Goal: Information Seeking & Learning: Learn about a topic

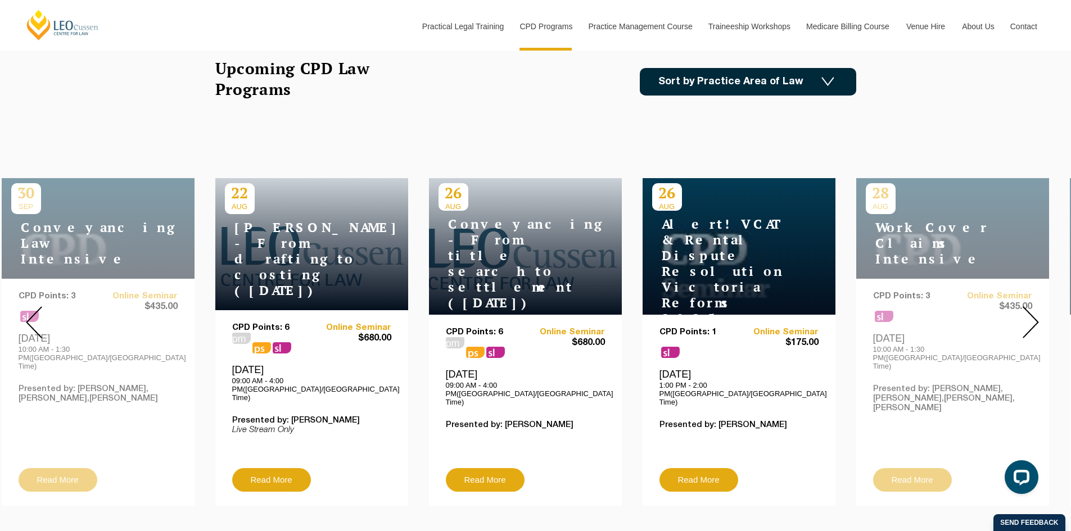
click at [1031, 311] on img at bounding box center [1030, 322] width 16 height 32
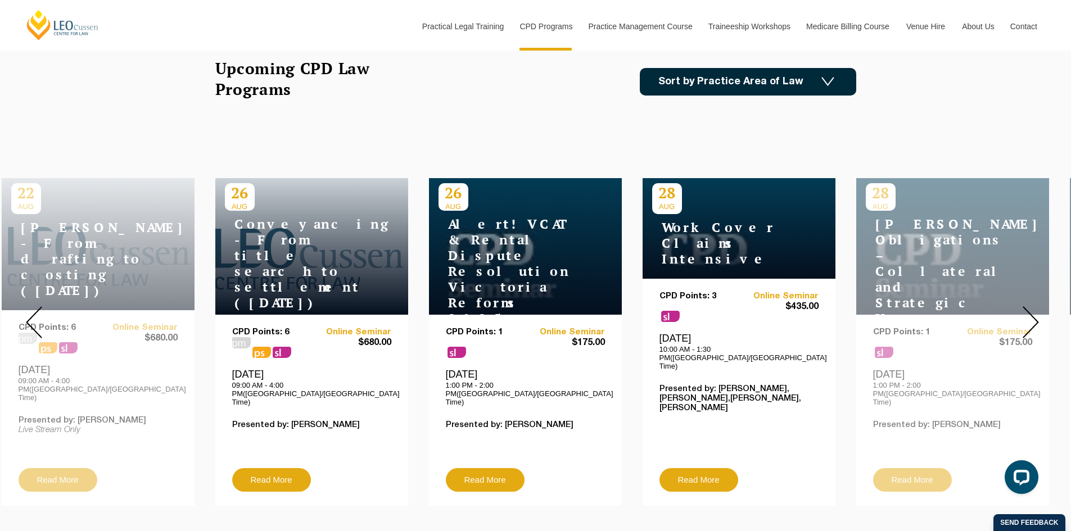
click at [1031, 311] on img at bounding box center [1030, 322] width 16 height 32
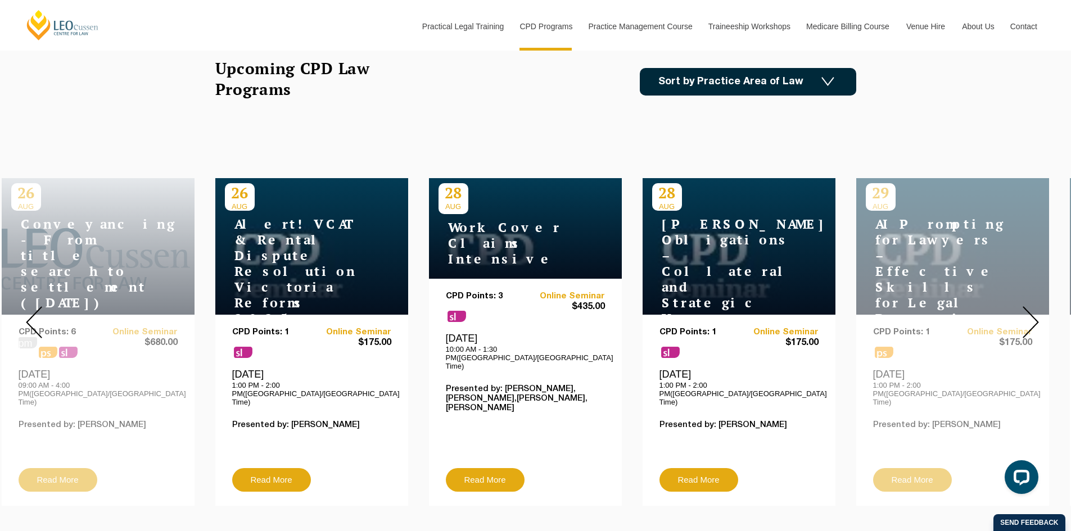
click at [1031, 311] on img at bounding box center [1030, 322] width 16 height 32
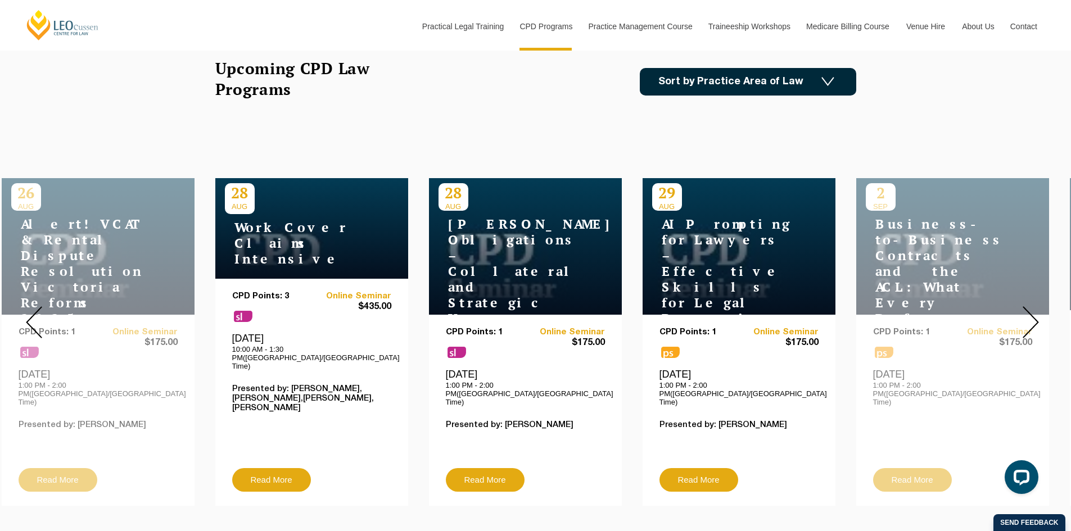
click at [1031, 311] on img at bounding box center [1030, 322] width 16 height 32
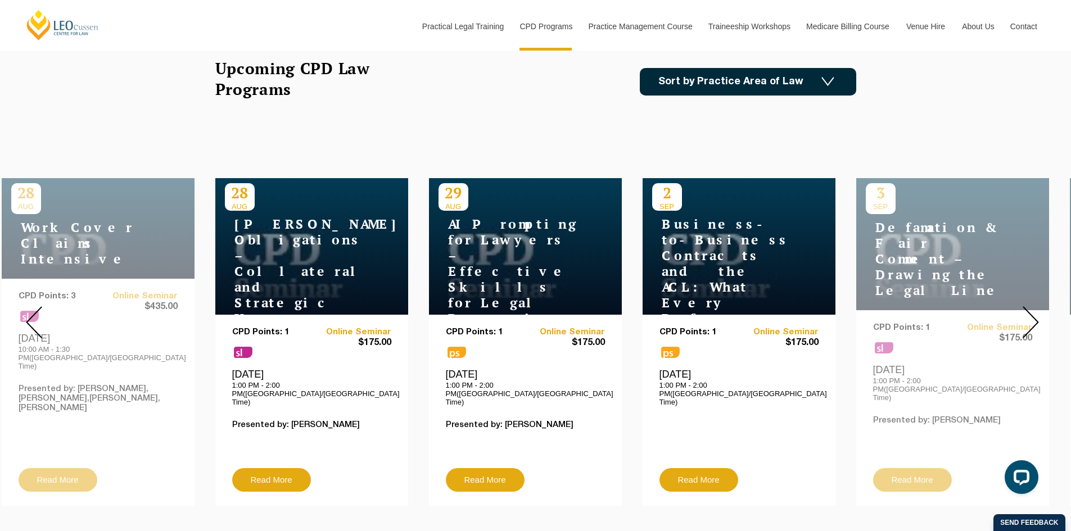
click at [1031, 311] on img at bounding box center [1030, 322] width 16 height 32
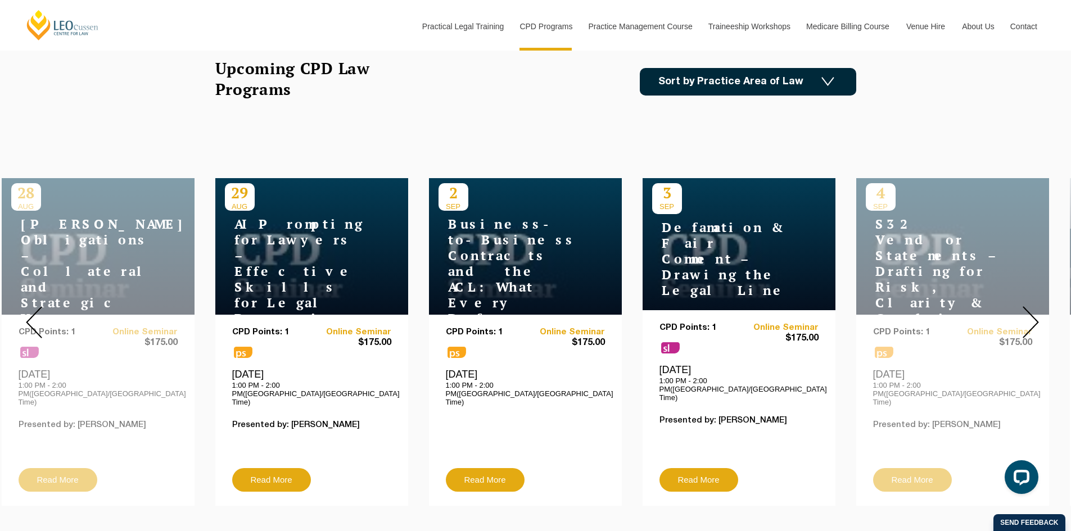
click at [1031, 311] on img at bounding box center [1030, 322] width 16 height 32
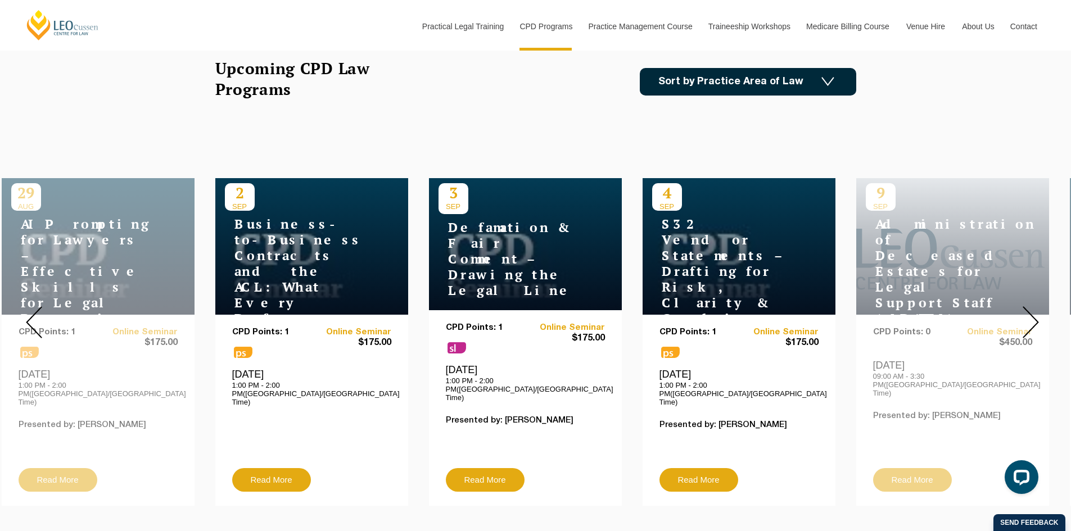
click at [1031, 311] on img at bounding box center [1030, 322] width 16 height 32
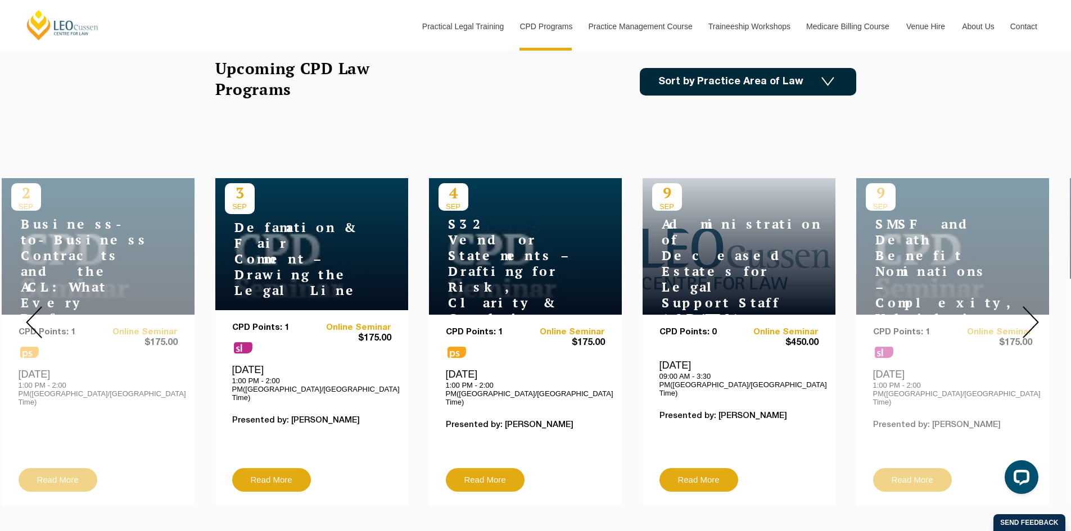
click at [1031, 311] on img at bounding box center [1030, 322] width 16 height 32
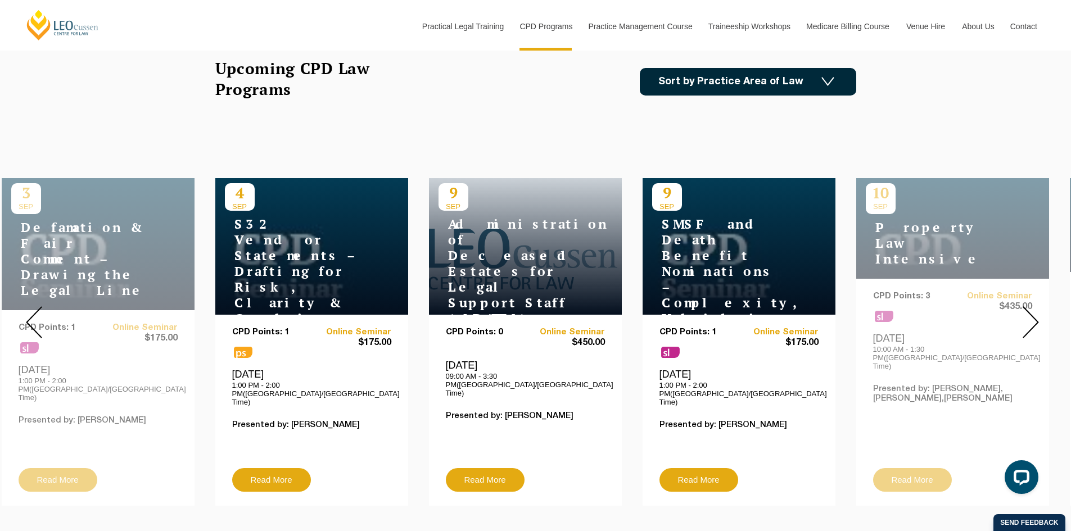
click at [1031, 311] on img at bounding box center [1030, 322] width 16 height 32
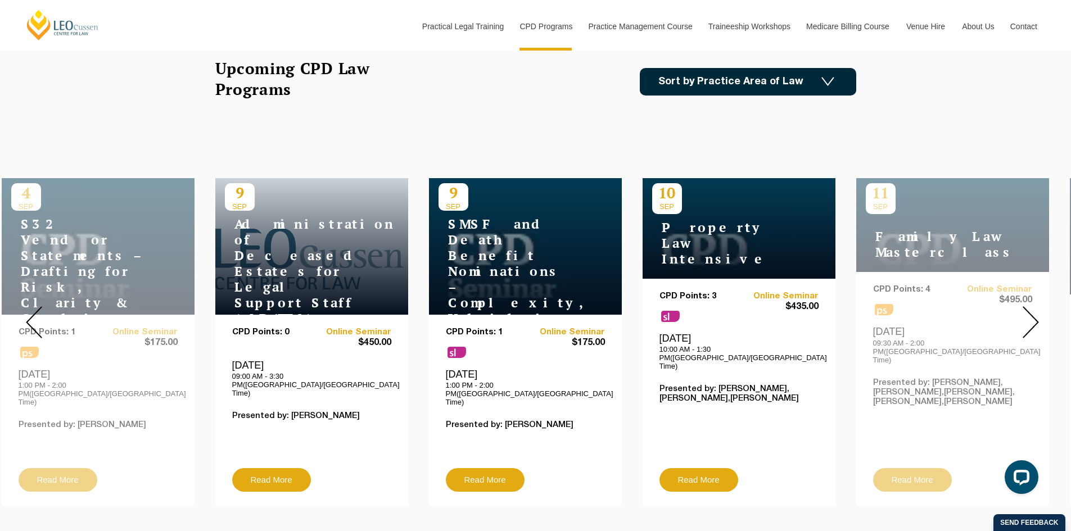
click at [1031, 311] on img at bounding box center [1030, 322] width 16 height 32
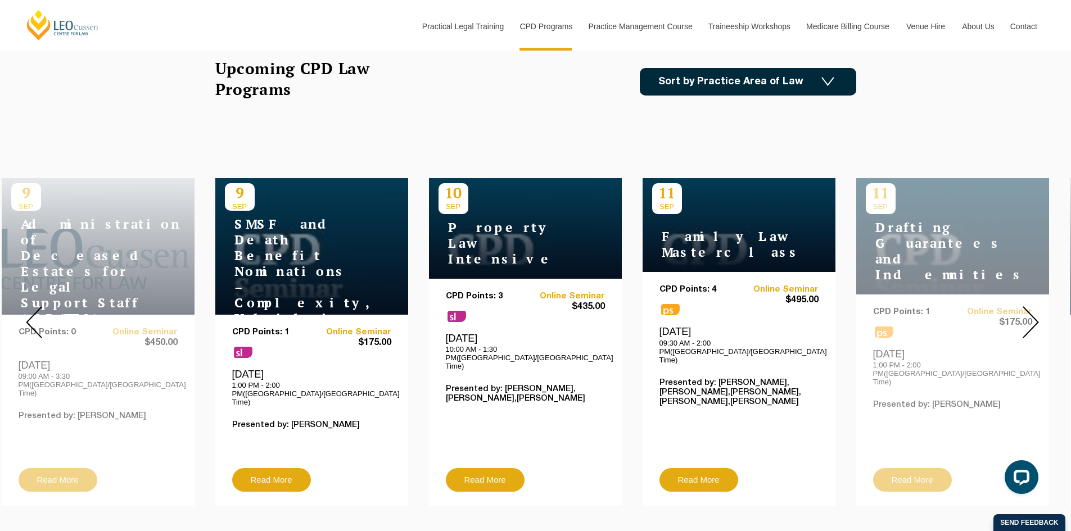
click at [1031, 311] on img at bounding box center [1030, 322] width 16 height 32
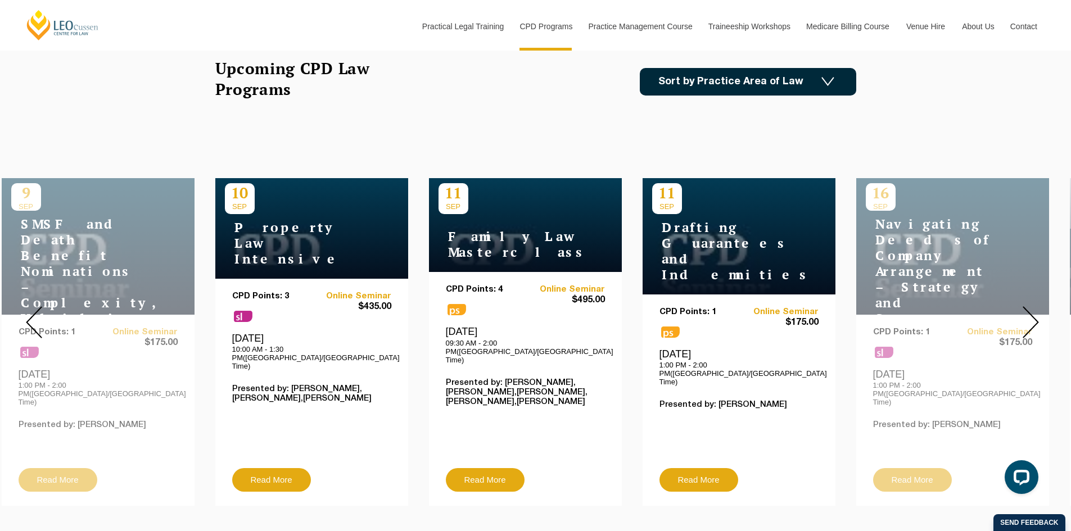
click at [1031, 311] on img at bounding box center [1030, 322] width 16 height 32
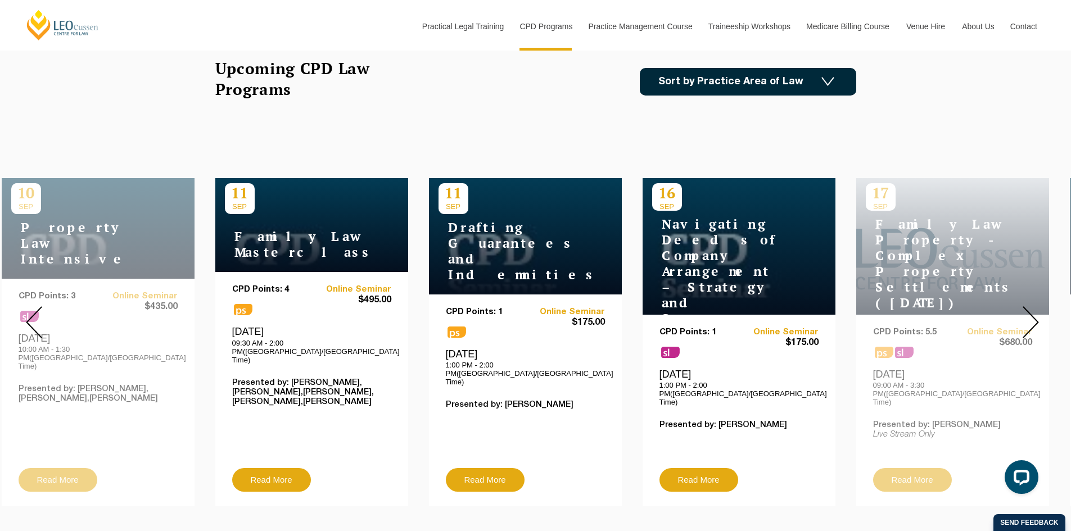
click at [1031, 311] on img at bounding box center [1030, 322] width 16 height 32
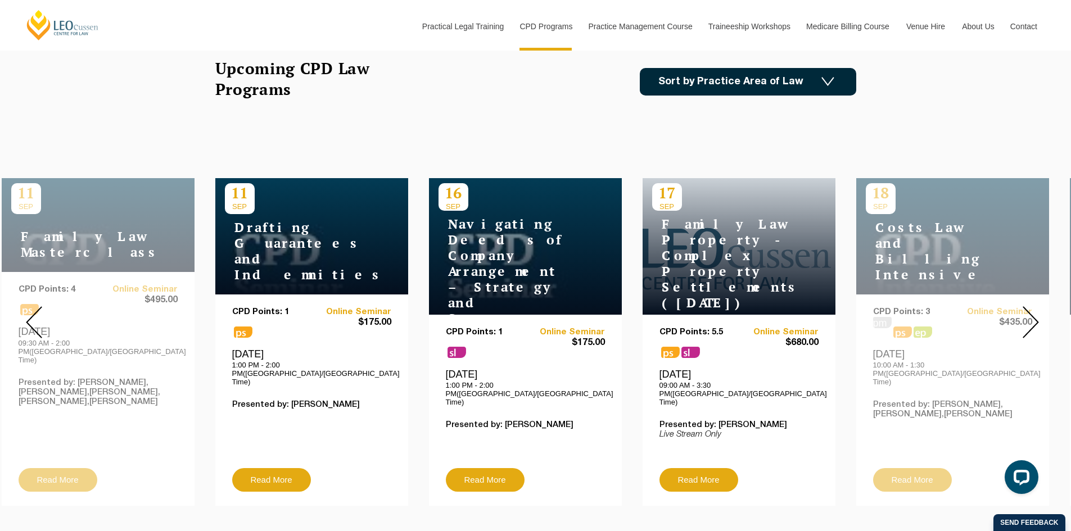
click at [1031, 314] on img at bounding box center [1030, 322] width 16 height 32
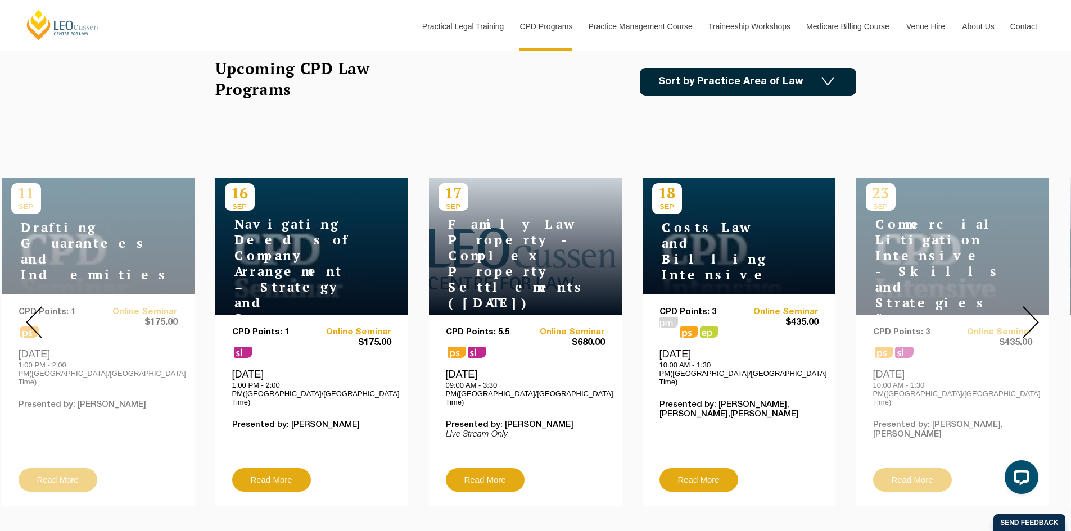
click at [1031, 314] on img at bounding box center [1030, 322] width 16 height 32
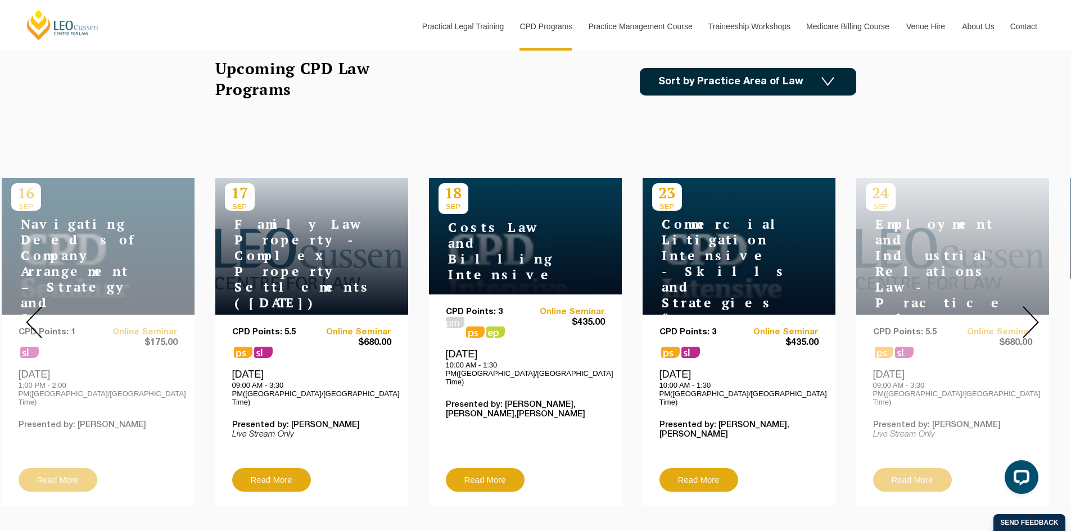
click at [1031, 314] on img at bounding box center [1030, 322] width 16 height 32
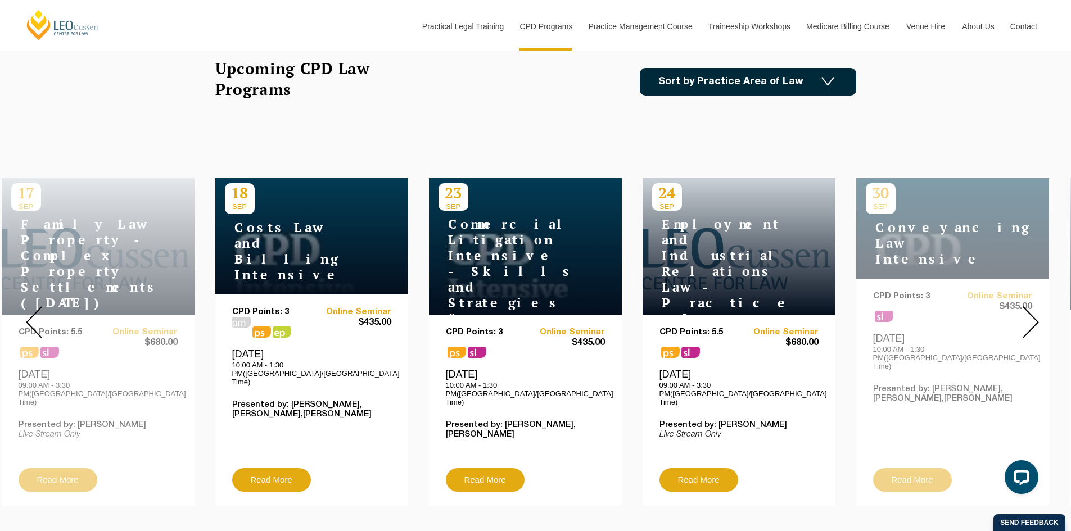
click at [1028, 312] on img at bounding box center [1030, 322] width 16 height 32
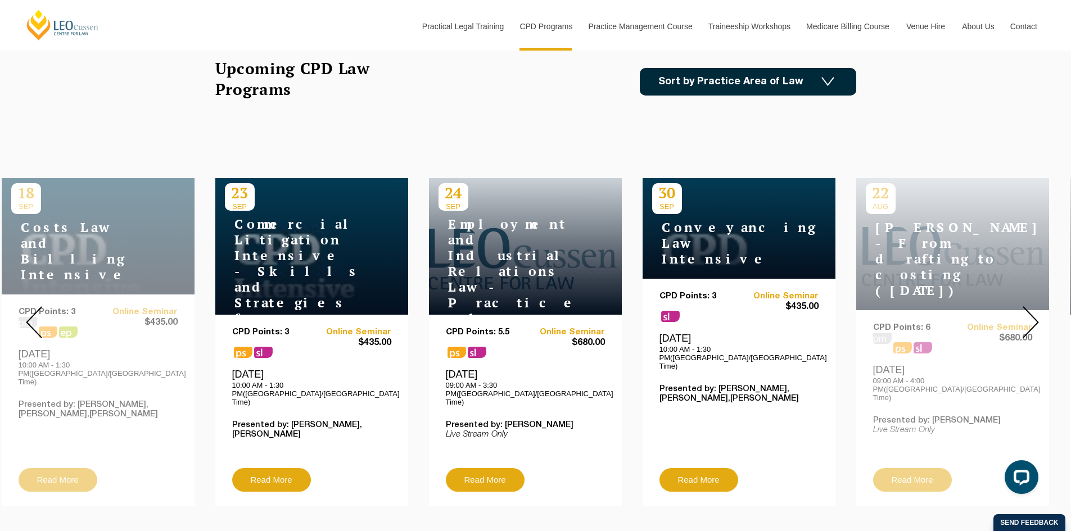
click at [1028, 312] on img at bounding box center [1030, 322] width 16 height 32
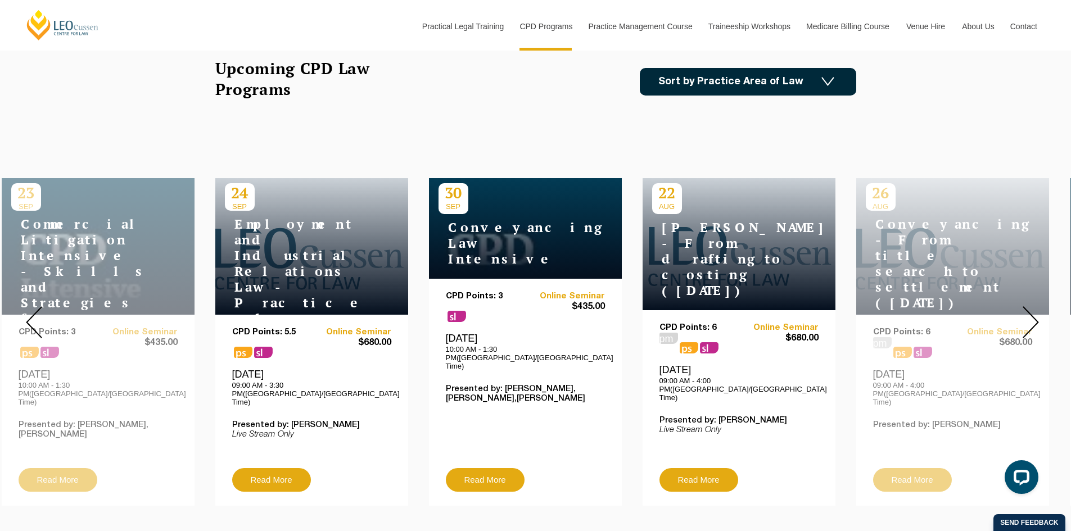
click at [1028, 312] on img at bounding box center [1030, 322] width 16 height 32
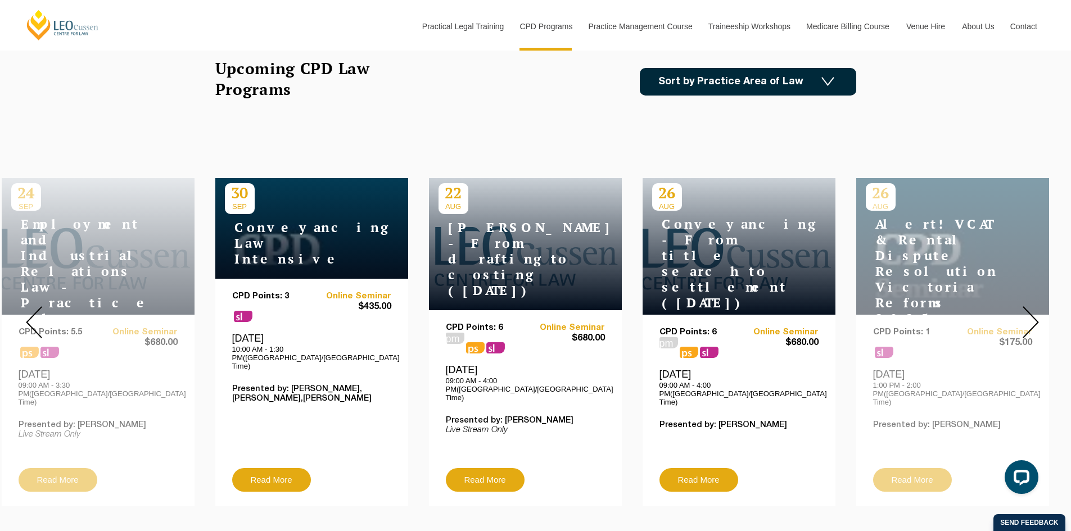
click at [1028, 312] on img at bounding box center [1030, 322] width 16 height 32
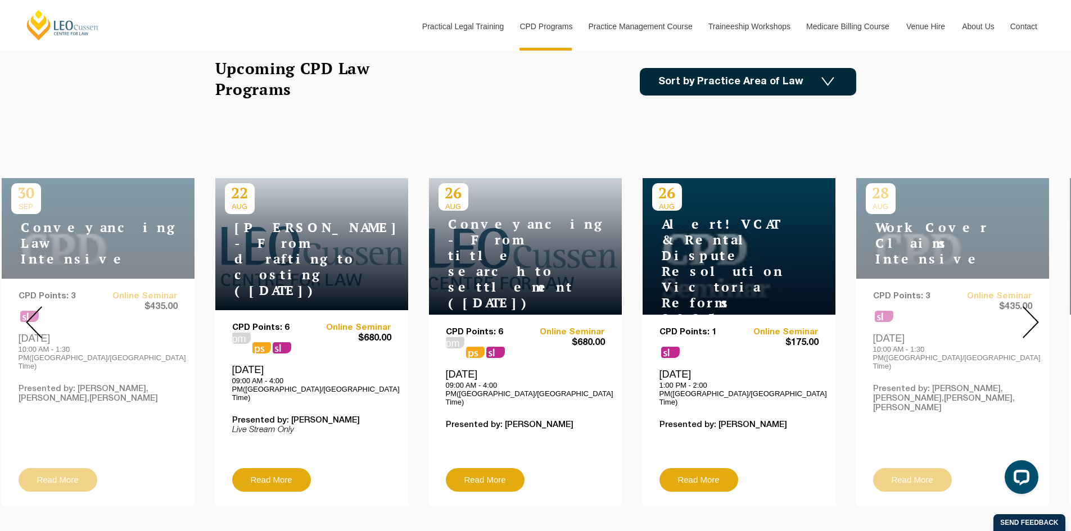
click at [1028, 312] on img at bounding box center [1030, 322] width 16 height 32
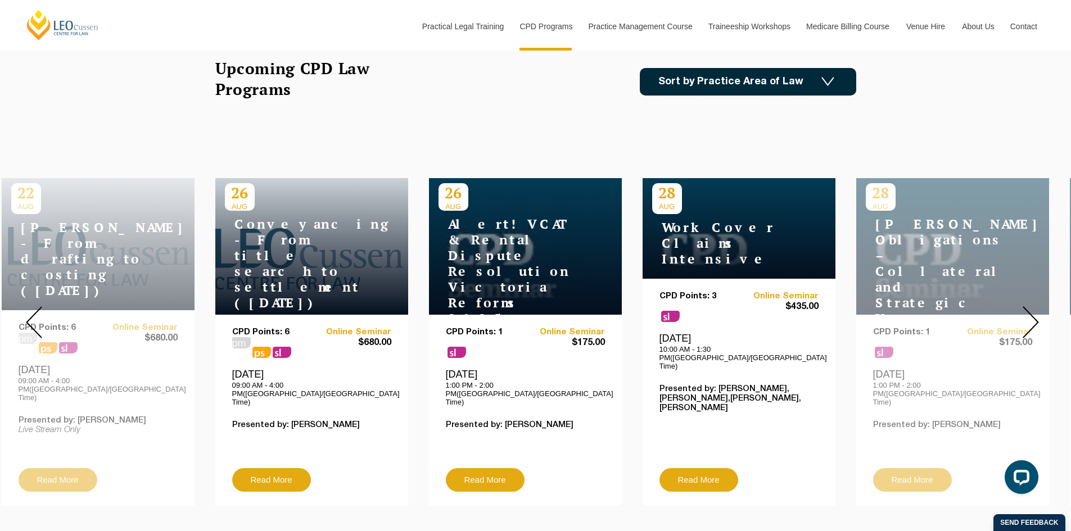
click at [1028, 312] on img at bounding box center [1030, 322] width 16 height 32
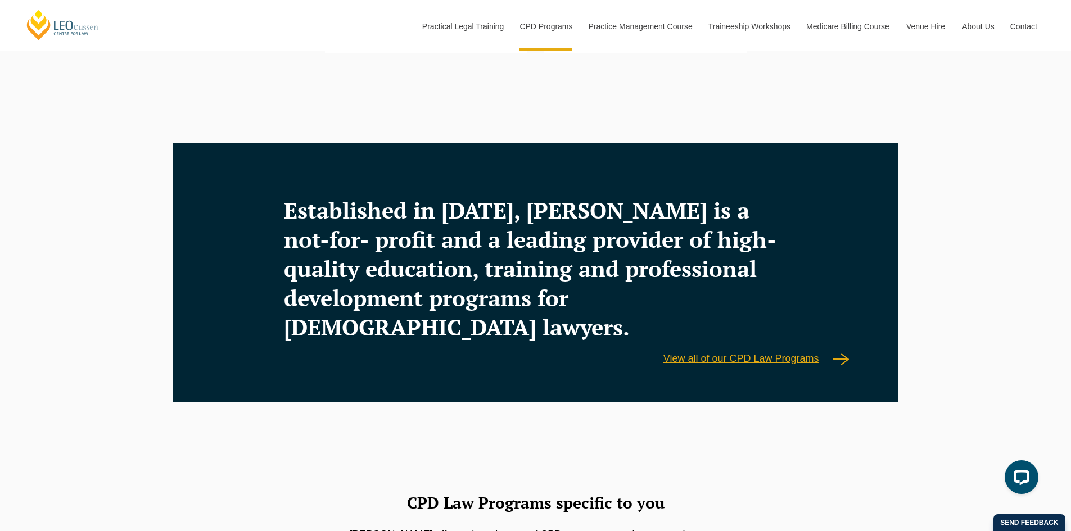
scroll to position [1798, 0]
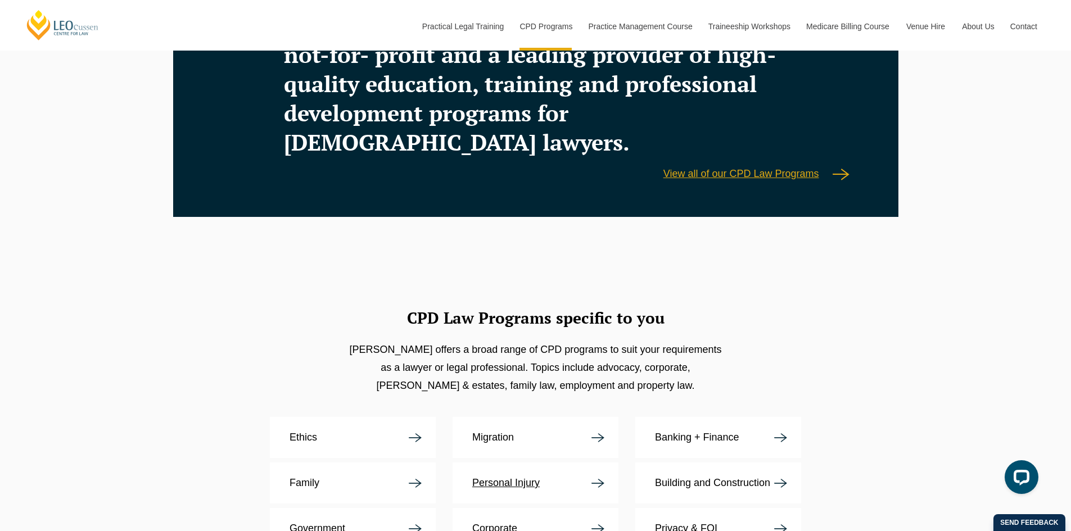
click at [581, 463] on link "Personal Injury" at bounding box center [535, 483] width 166 height 41
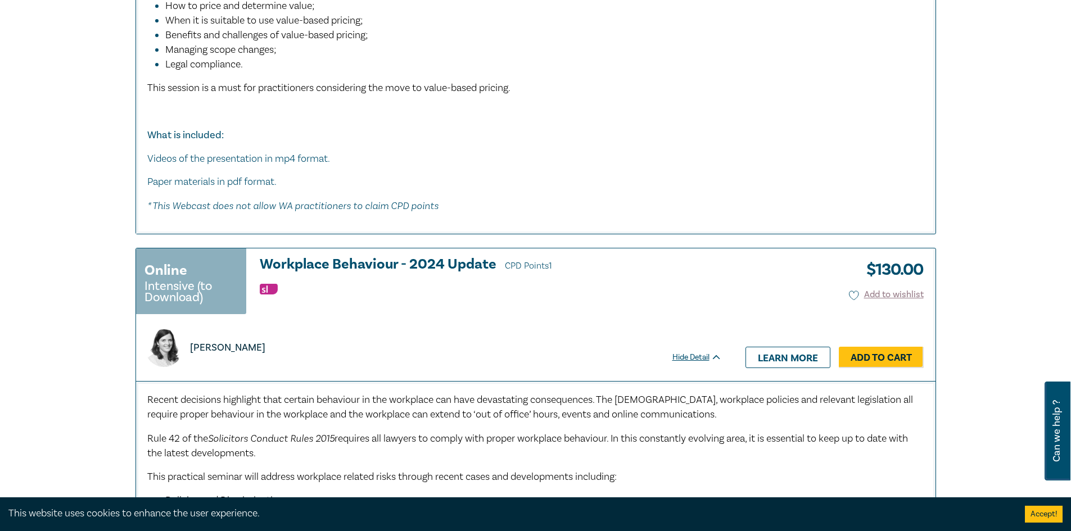
scroll to position [4890, 0]
